Goal: Obtain resource: Obtain resource

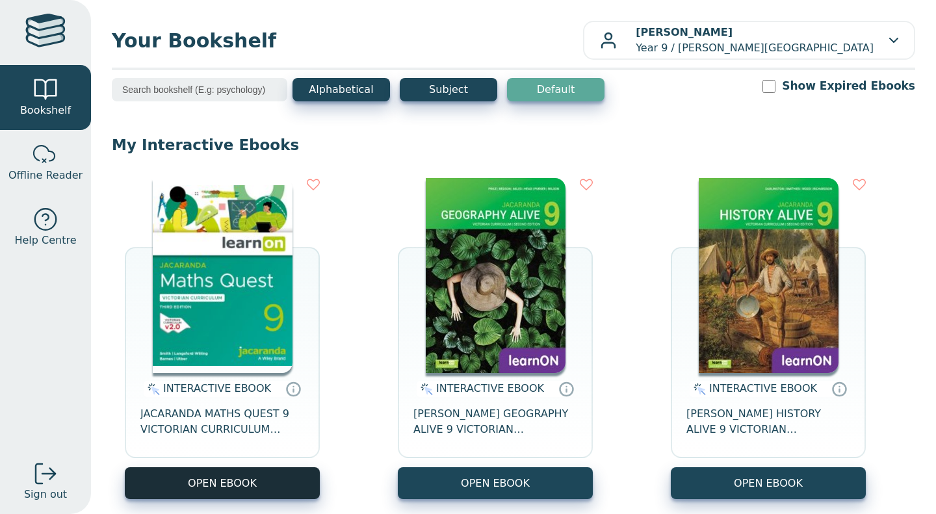
click at [318, 489] on button "OPEN EBOOK" at bounding box center [222, 483] width 195 height 32
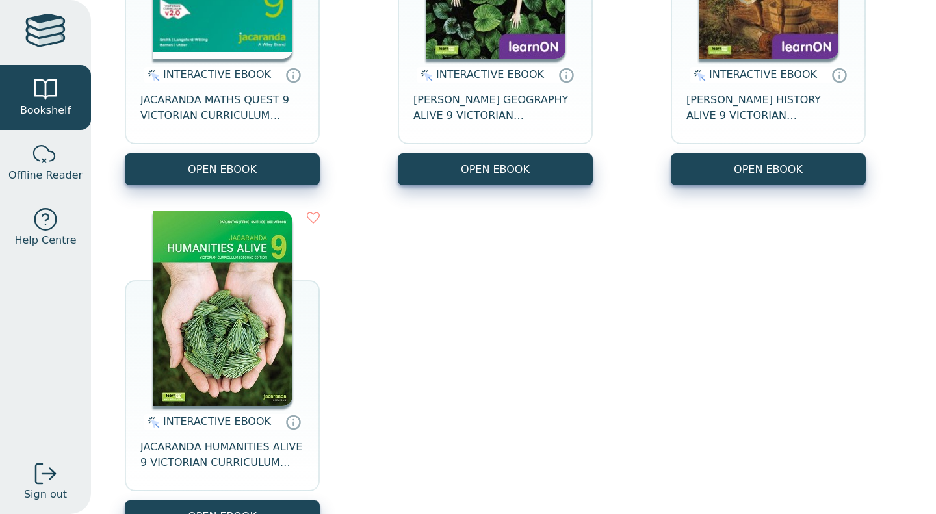
scroll to position [122, 0]
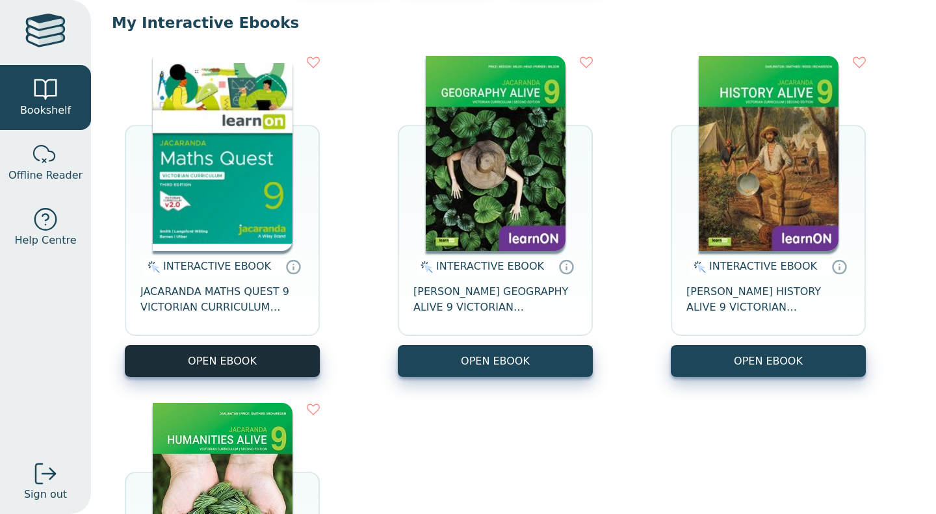
click at [200, 355] on button "OPEN EBOOK" at bounding box center [222, 361] width 195 height 32
click at [261, 361] on button "OPEN EBOOK" at bounding box center [222, 361] width 195 height 32
